Goal: Information Seeking & Learning: Learn about a topic

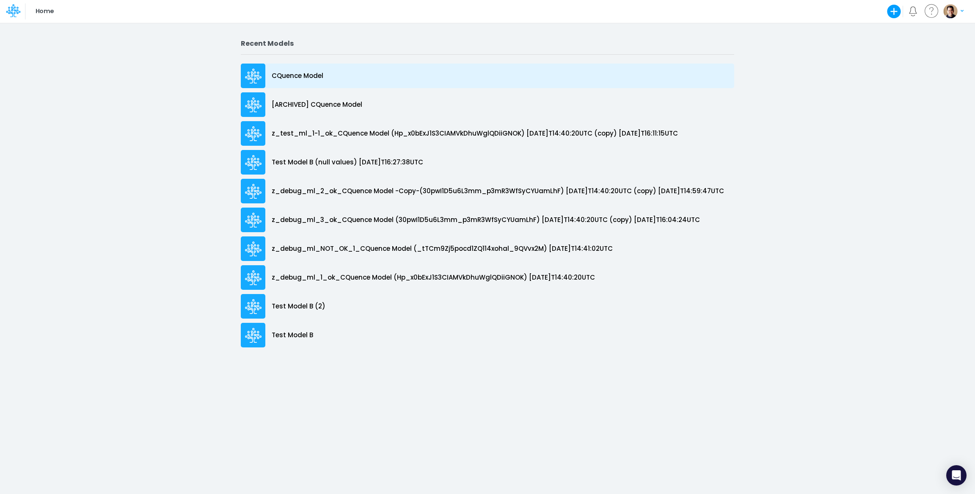
click at [300, 77] on p "CQuence Model" at bounding box center [298, 76] width 52 height 10
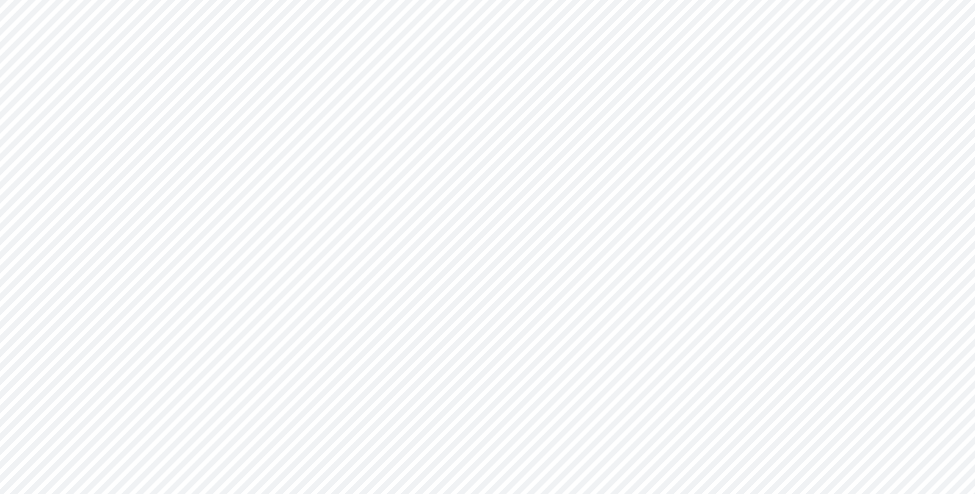
type input "Consolidated All by Month"
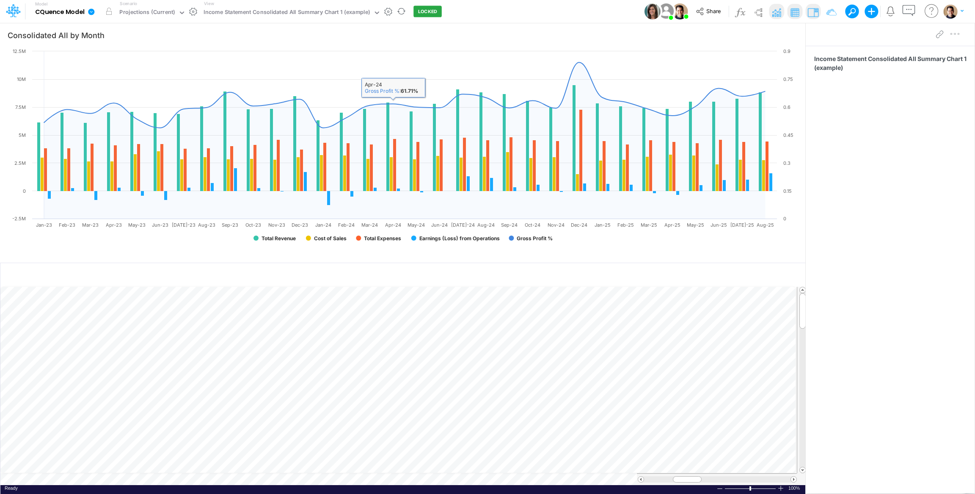
click at [316, 20] on div "View Income Statement Consolidated All Summary Chart 1 (example)" at bounding box center [291, 11] width 180 height 22
click at [313, 13] on div "Income Statement Consolidated All Summary Chart 1 (example)" at bounding box center [287, 13] width 166 height 10
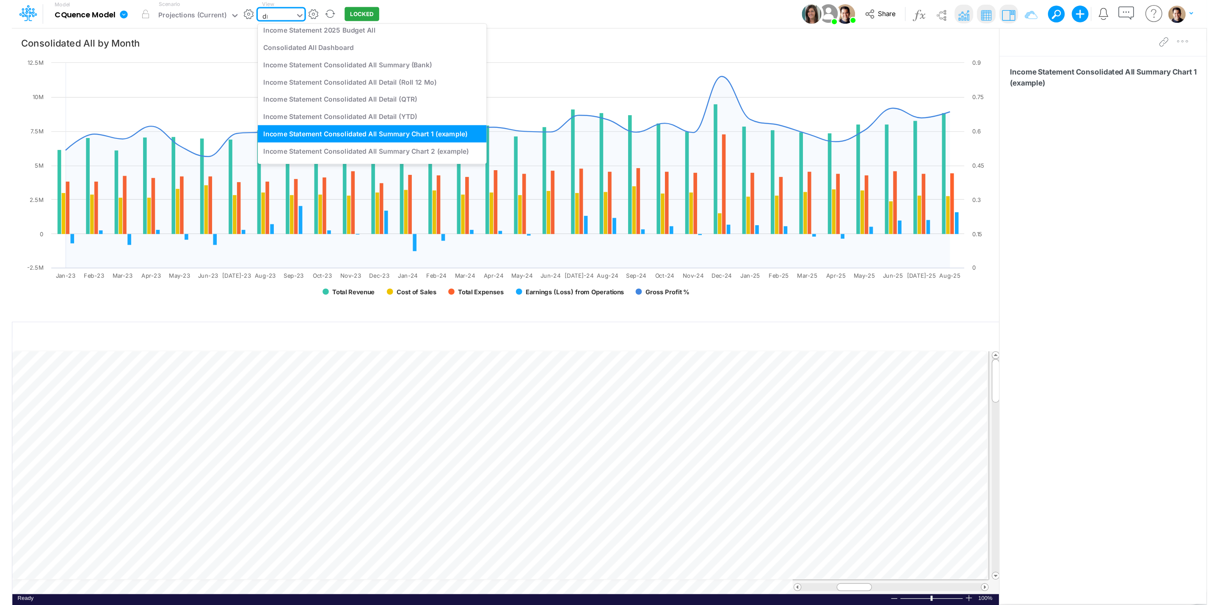
scroll to position [112, 0]
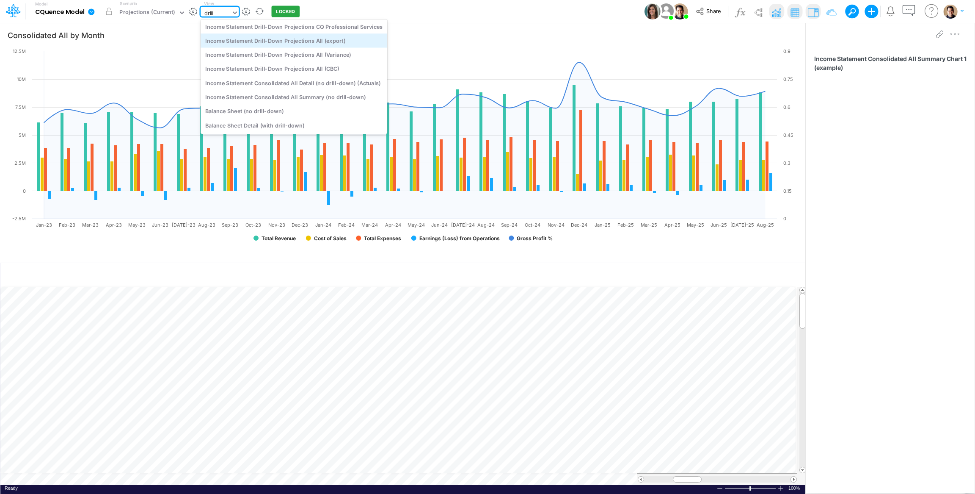
type input "drill"
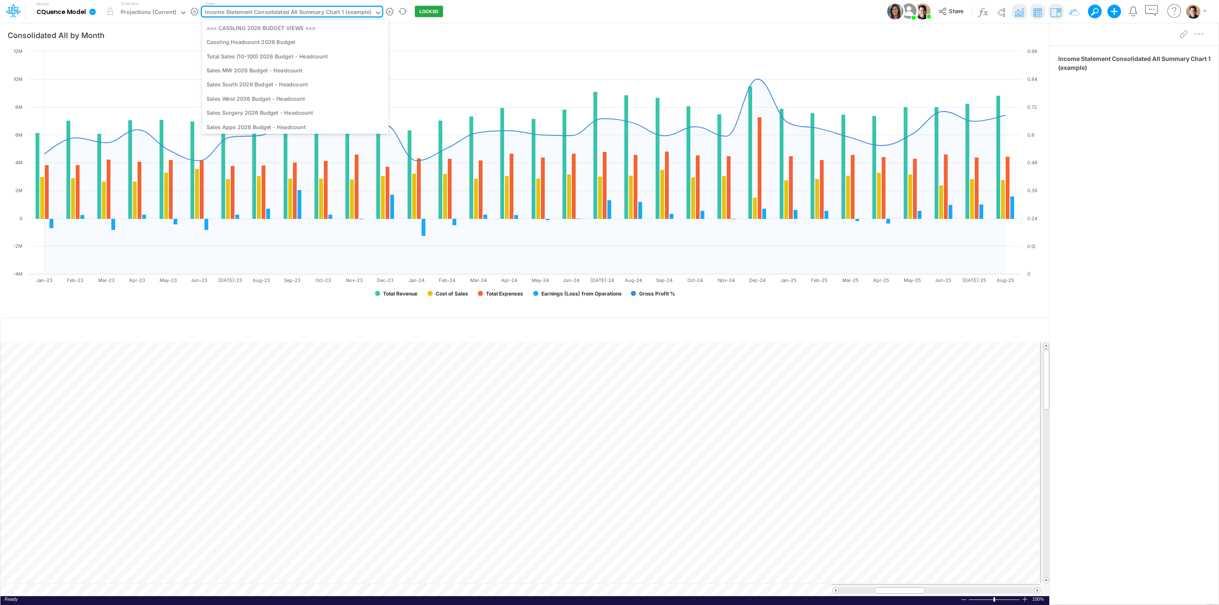
click at [288, 9] on div "Income Statement Consolidated All Summary Chart 1 (example)" at bounding box center [288, 13] width 166 height 10
type input "drill-down pro"
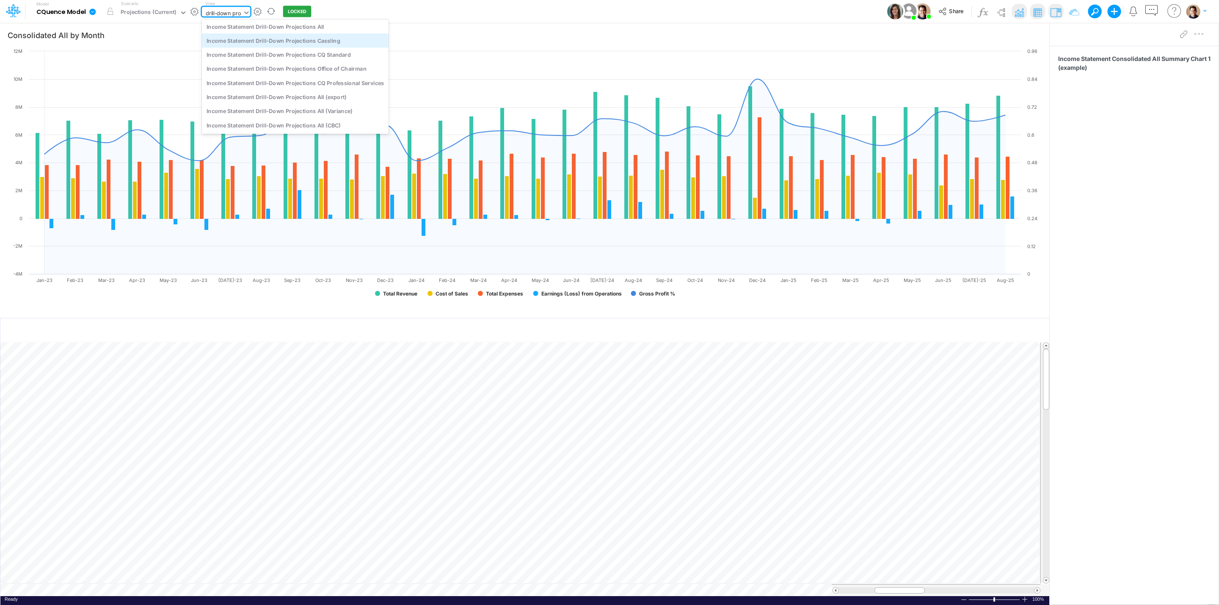
click at [329, 42] on div "Income Statement Drill-Down Projections Cassling" at bounding box center [295, 40] width 187 height 14
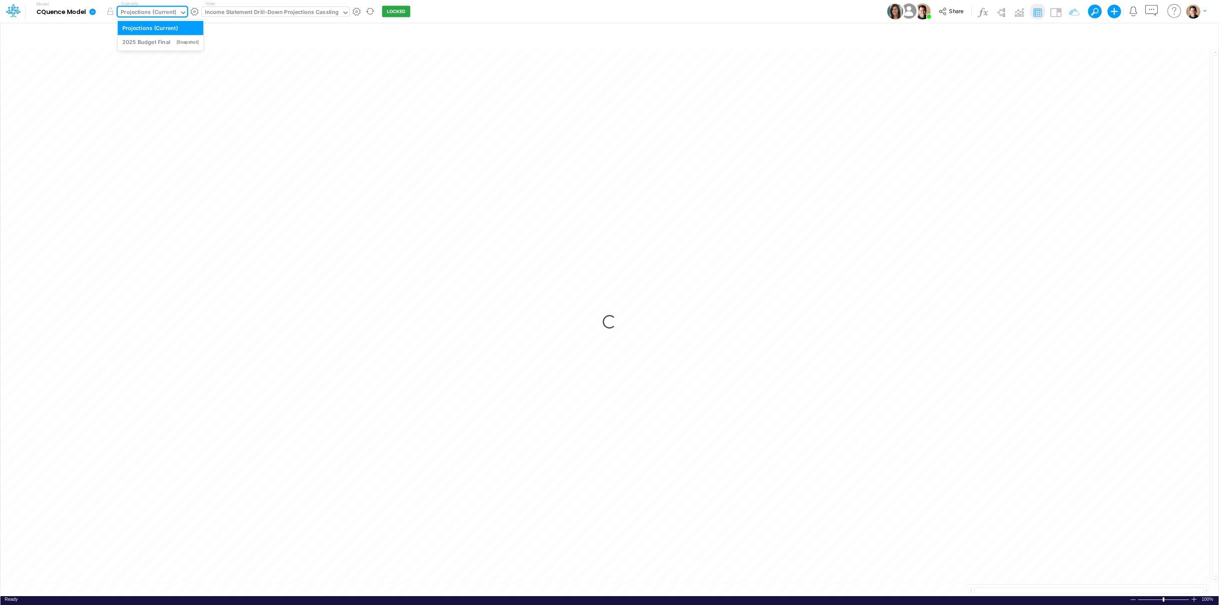
click at [157, 9] on div "Projections (Current)" at bounding box center [148, 13] width 55 height 10
click at [160, 39] on div "2025 Budget Final" at bounding box center [146, 42] width 48 height 8
click at [145, 12] on div "2025 Budget Final" at bounding box center [145, 13] width 48 height 10
click at [153, 27] on div "Projections (Current)" at bounding box center [149, 28] width 55 height 8
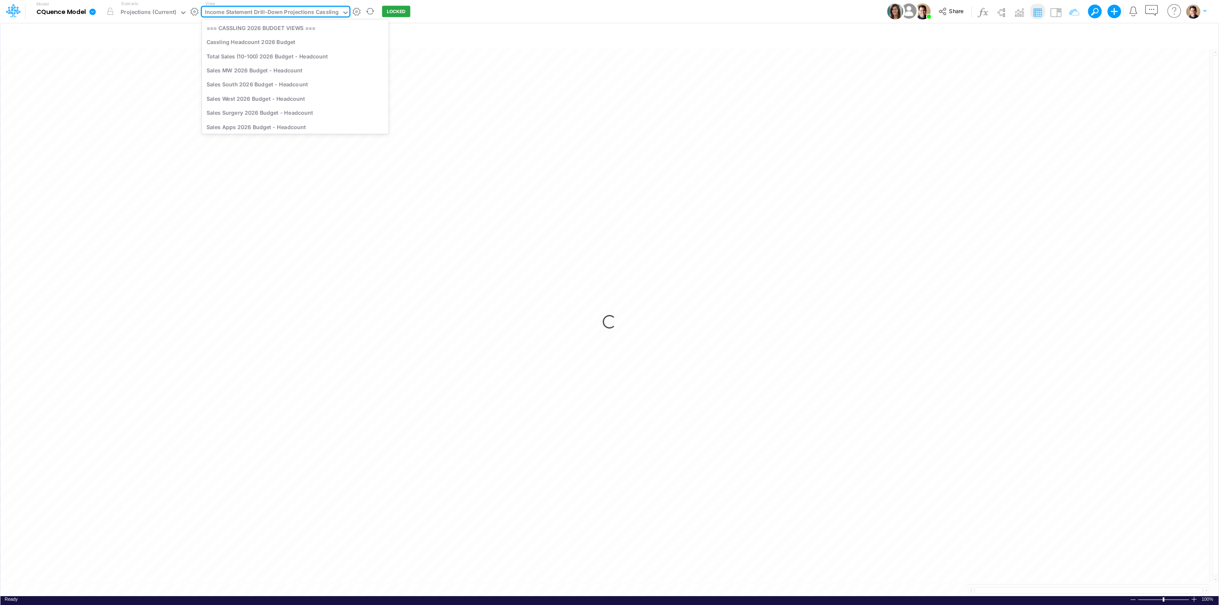
click at [276, 13] on div "Income Statement Drill-Down Projections Cassling" at bounding box center [272, 13] width 134 height 10
click at [272, 108] on div "Income Statement Drill-Down Projections All" at bounding box center [295, 108] width 187 height 14
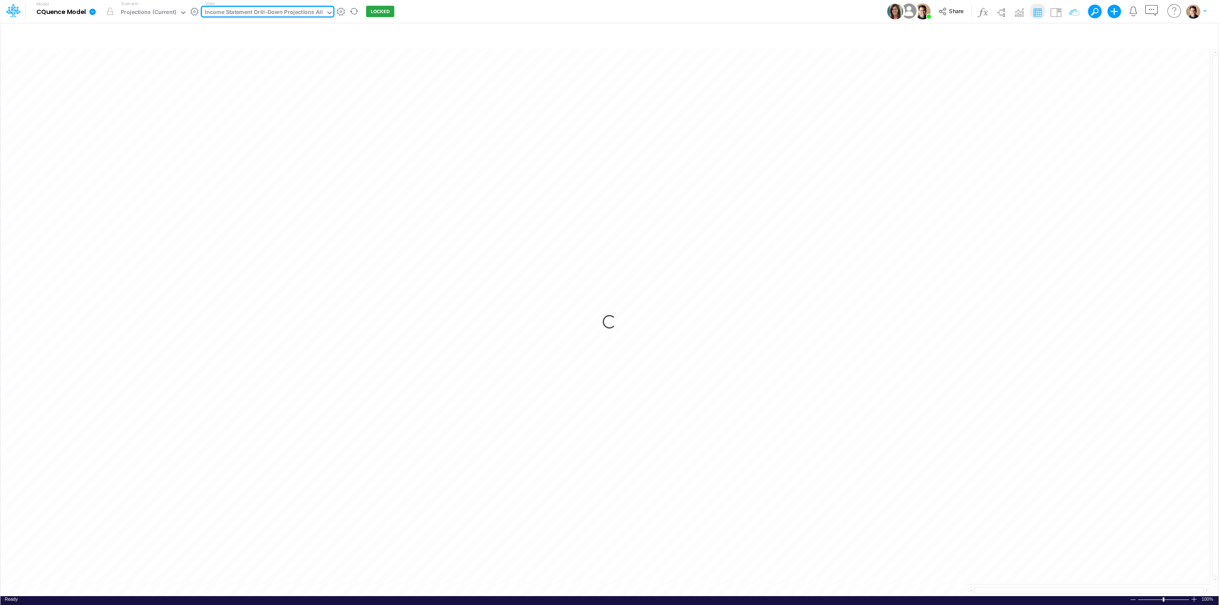
click at [242, 13] on div "Income Statement Drill-Down Projections All" at bounding box center [264, 13] width 118 height 10
click at [618, 14] on div "Model CQuence Model Edit model settings Duplicate Import QuickBooks QuickBooks …" at bounding box center [609, 11] width 1097 height 23
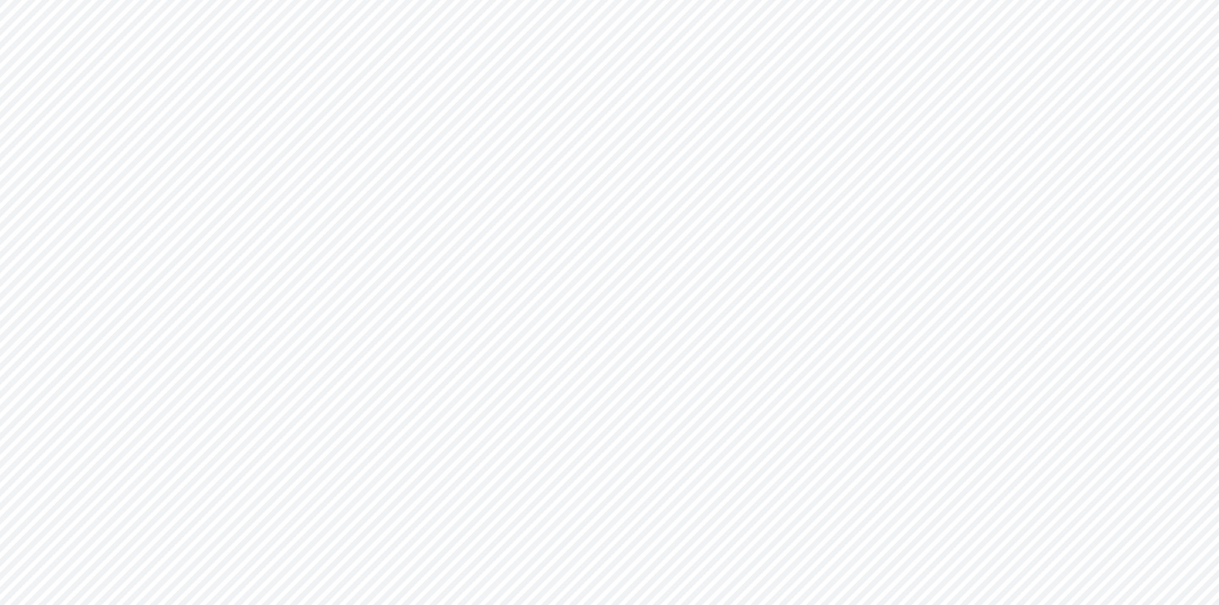
type input "Consolidated All by Month"
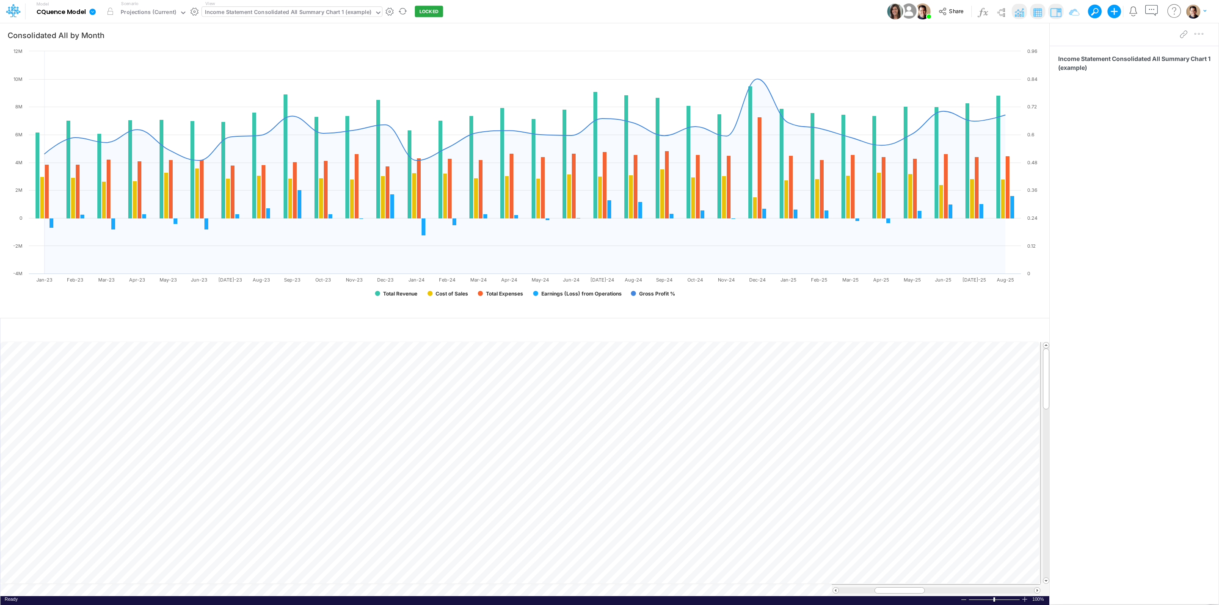
click at [267, 7] on div "Income Statement Consolidated All Summary Chart 1 (example)" at bounding box center [288, 13] width 173 height 13
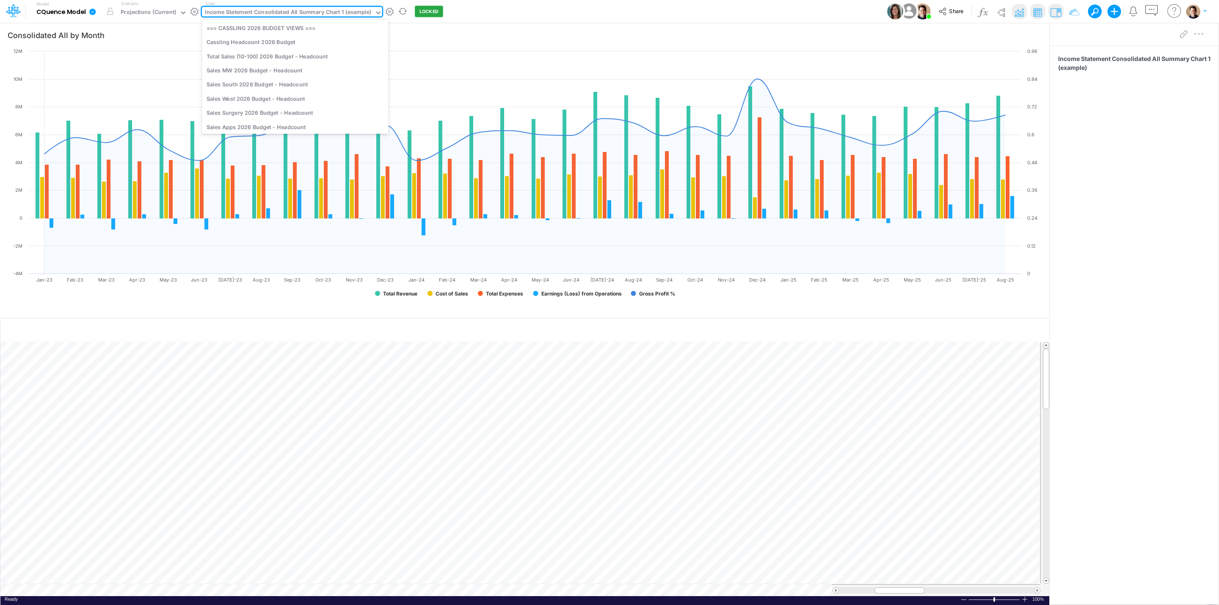
scroll to position [1372, 0]
click at [235, 7] on div "Income Statement Consolidated All Summary Chart 1 (example)" at bounding box center [288, 13] width 173 height 13
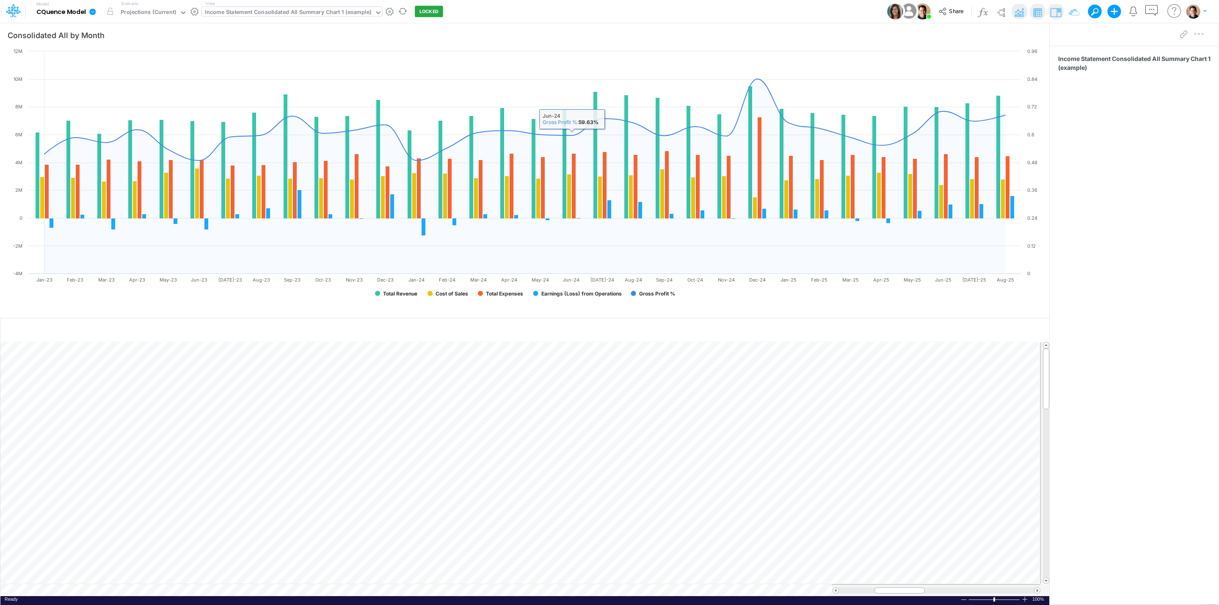
click at [278, 17] on div "Income Statement Consolidated All Summary Chart 1 (example)" at bounding box center [288, 13] width 166 height 10
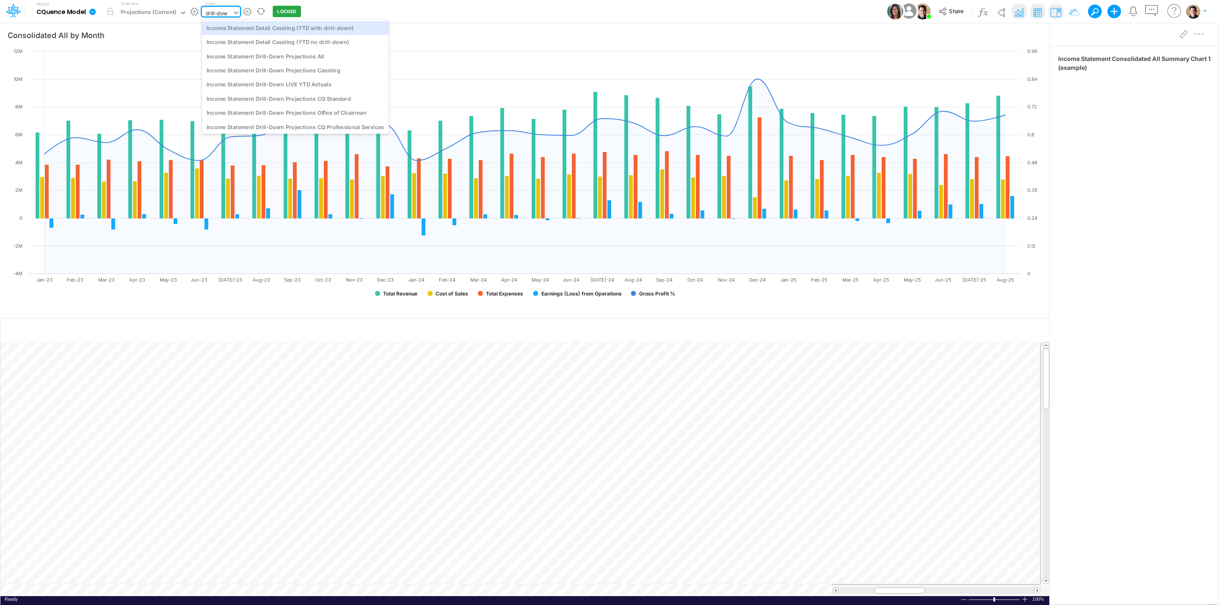
type input "drill-down"
click at [348, 58] on div "Income Statement Drill-Down Projections All" at bounding box center [295, 56] width 187 height 14
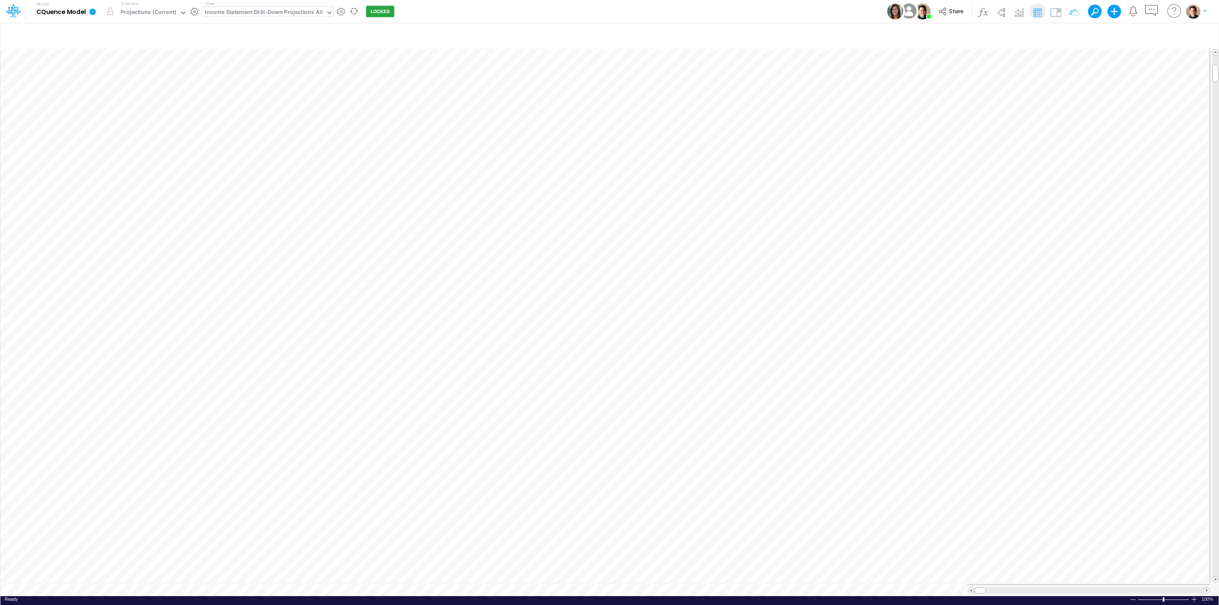
click at [265, 7] on div "Income Statement Drill-Down Projections All" at bounding box center [264, 13] width 124 height 13
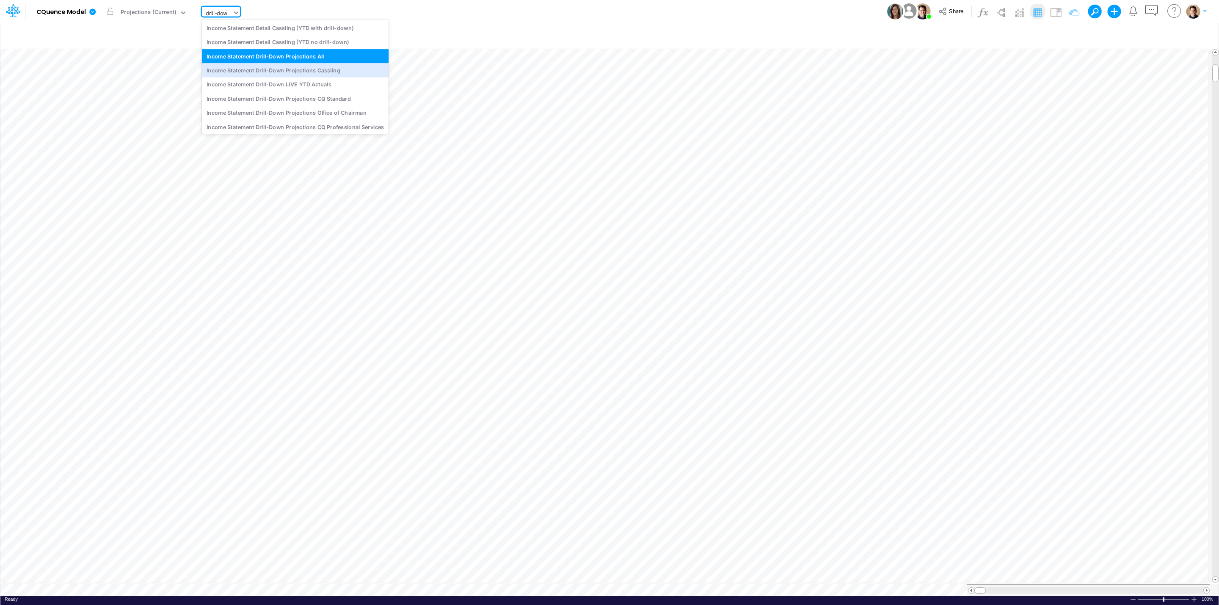
type input "drill-dow"
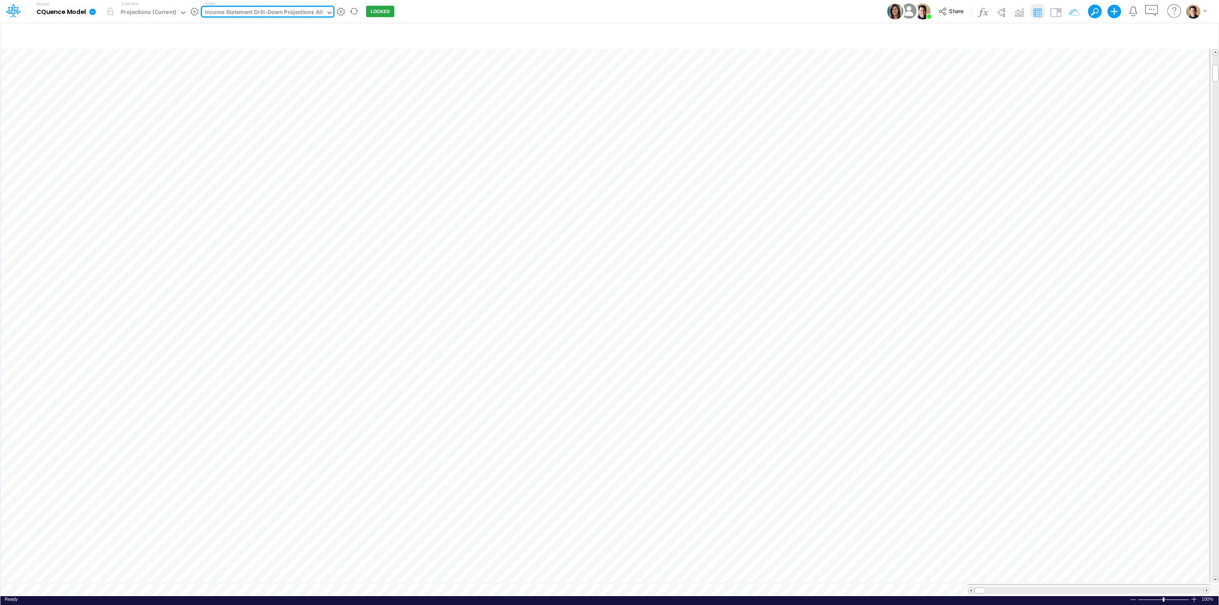
click at [289, 8] on div "Income Statement Drill-Down Projections All" at bounding box center [264, 13] width 118 height 10
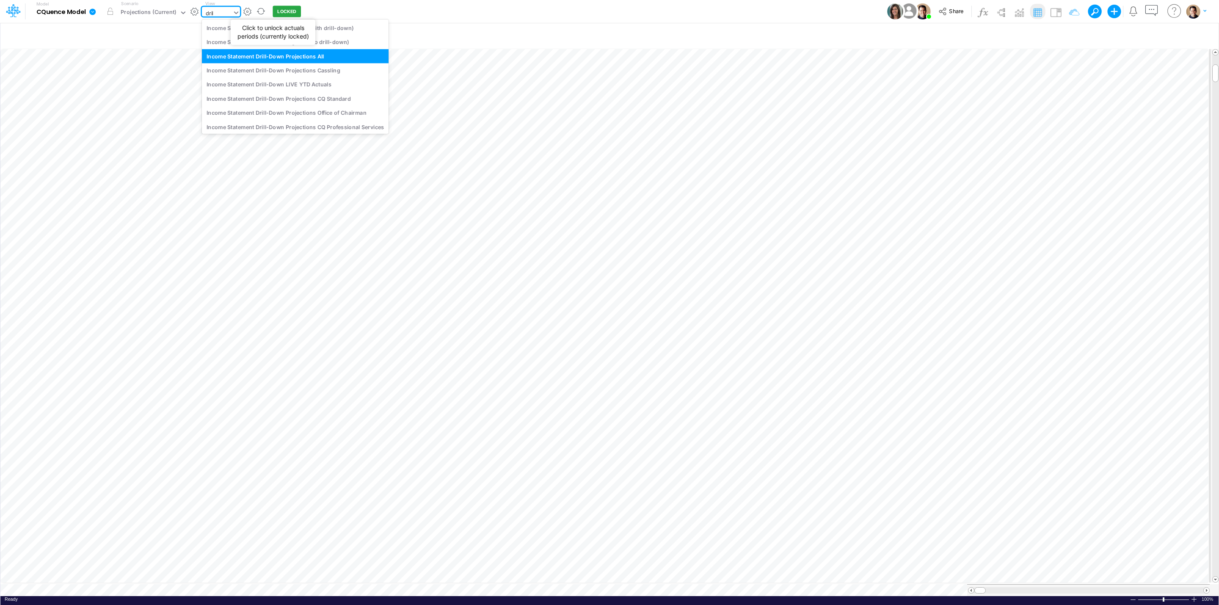
type input "dril"
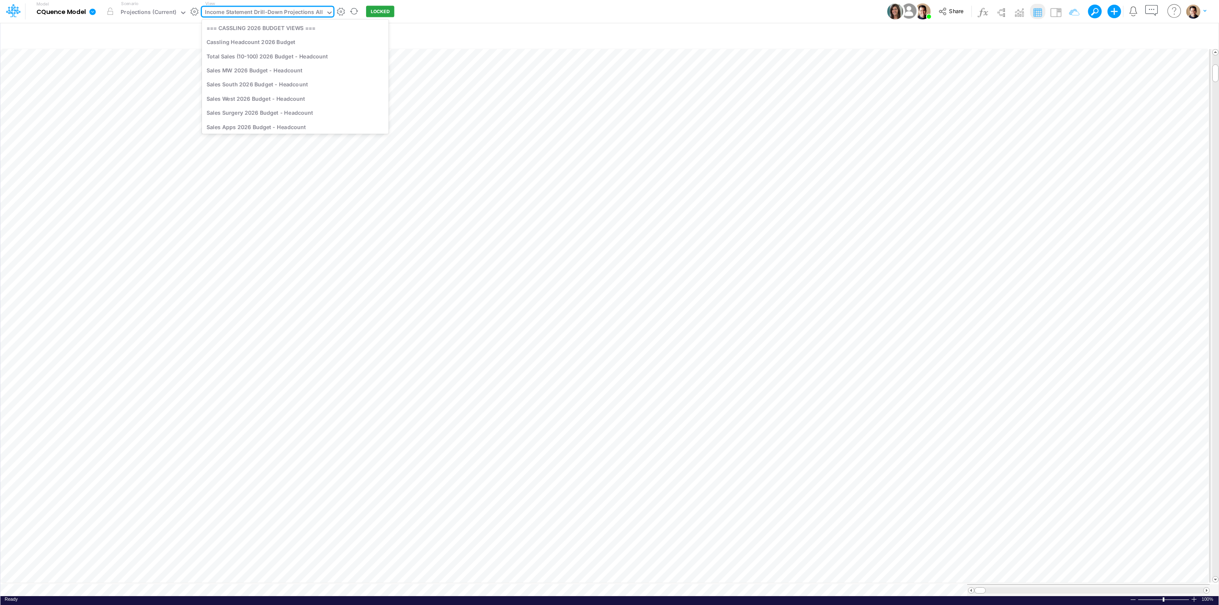
click at [293, 11] on div "Income Statement Drill-Down Projections All" at bounding box center [264, 13] width 118 height 10
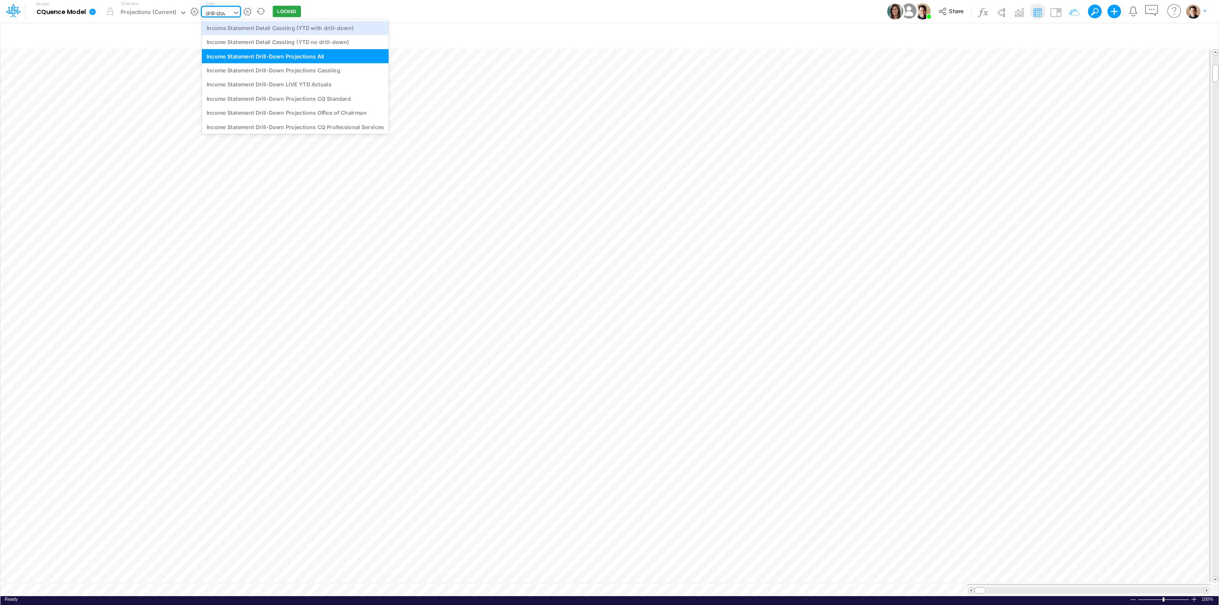
type input "drill-down"
click at [354, 71] on div "Income Statement Drill-Down Projections Cassling" at bounding box center [295, 70] width 187 height 14
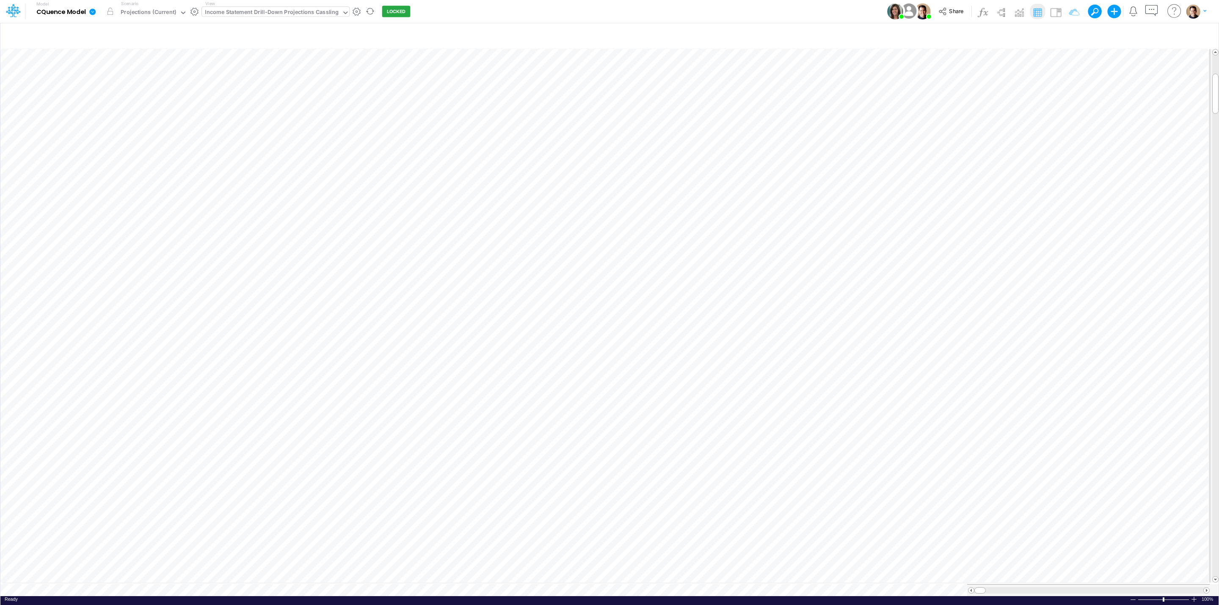
click at [283, 9] on div "Income Statement Drill-Down Projections Cassling" at bounding box center [272, 13] width 134 height 10
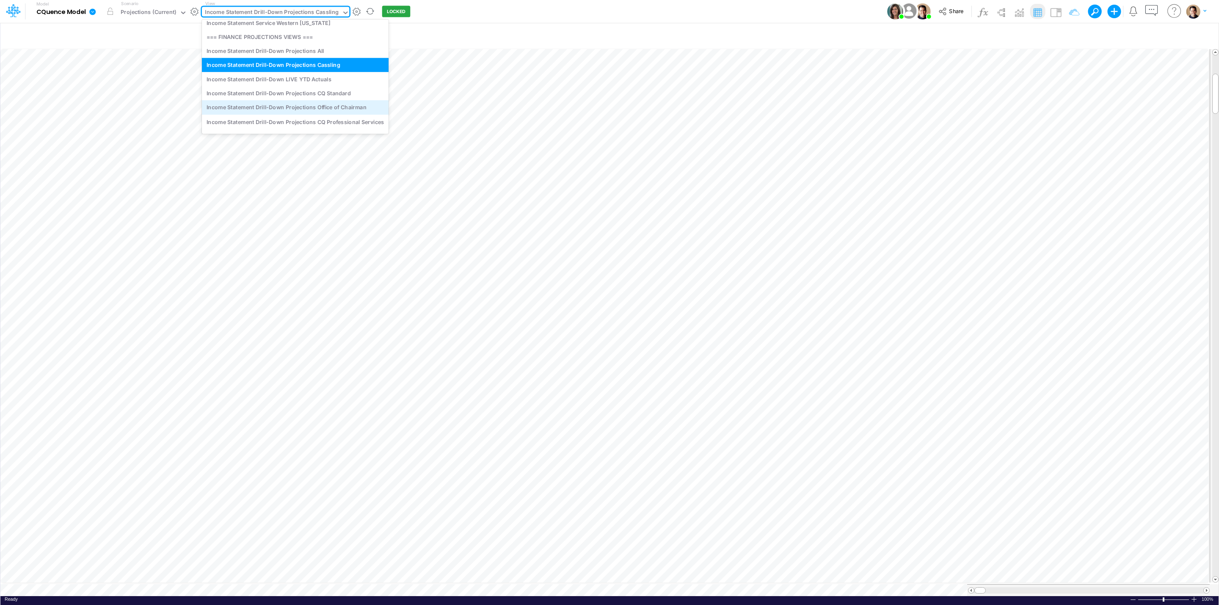
scroll to position [948, 0]
